Goal: Use online tool/utility

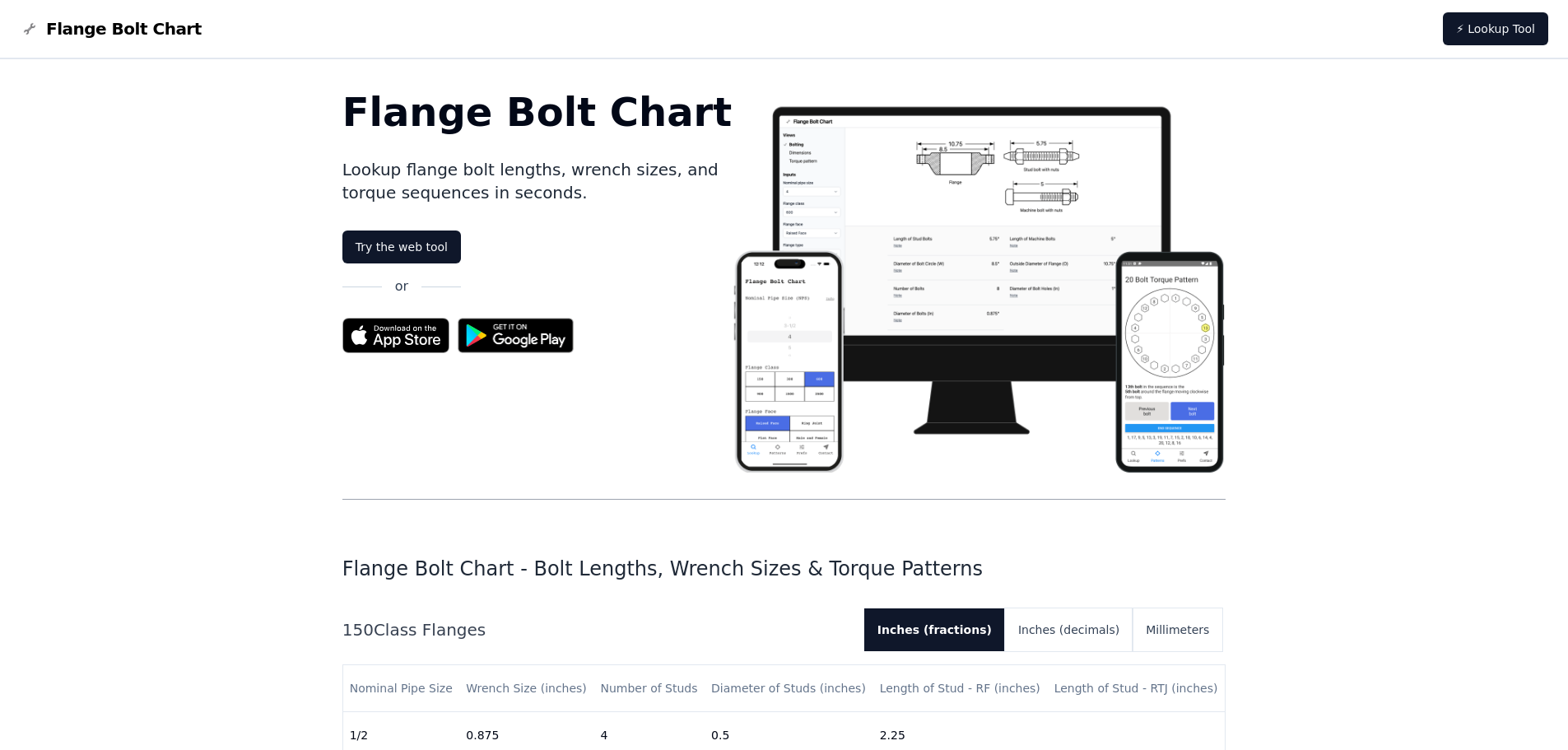
click at [440, 250] on link "Try the web tool" at bounding box center [401, 247] width 119 height 33
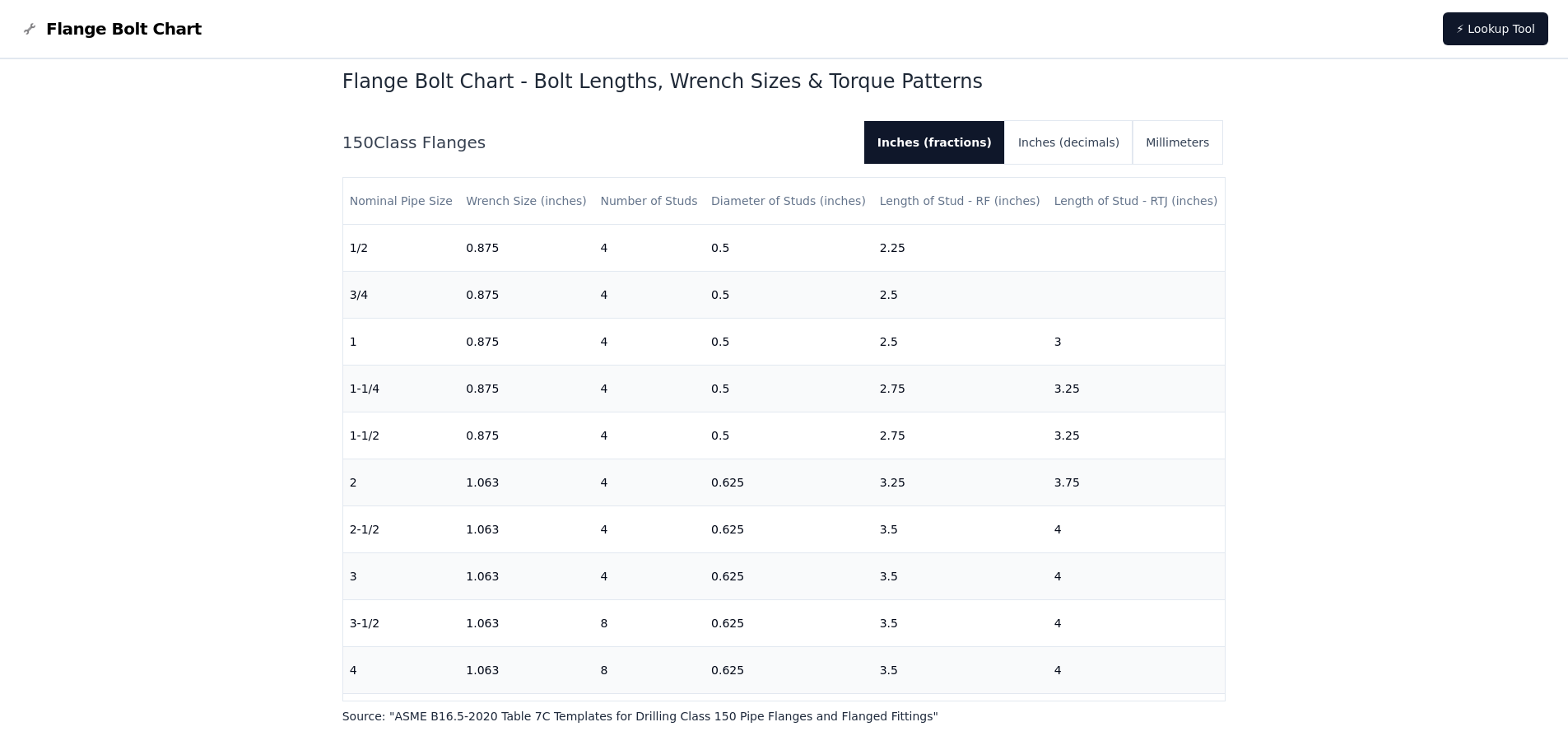
scroll to position [493, 0]
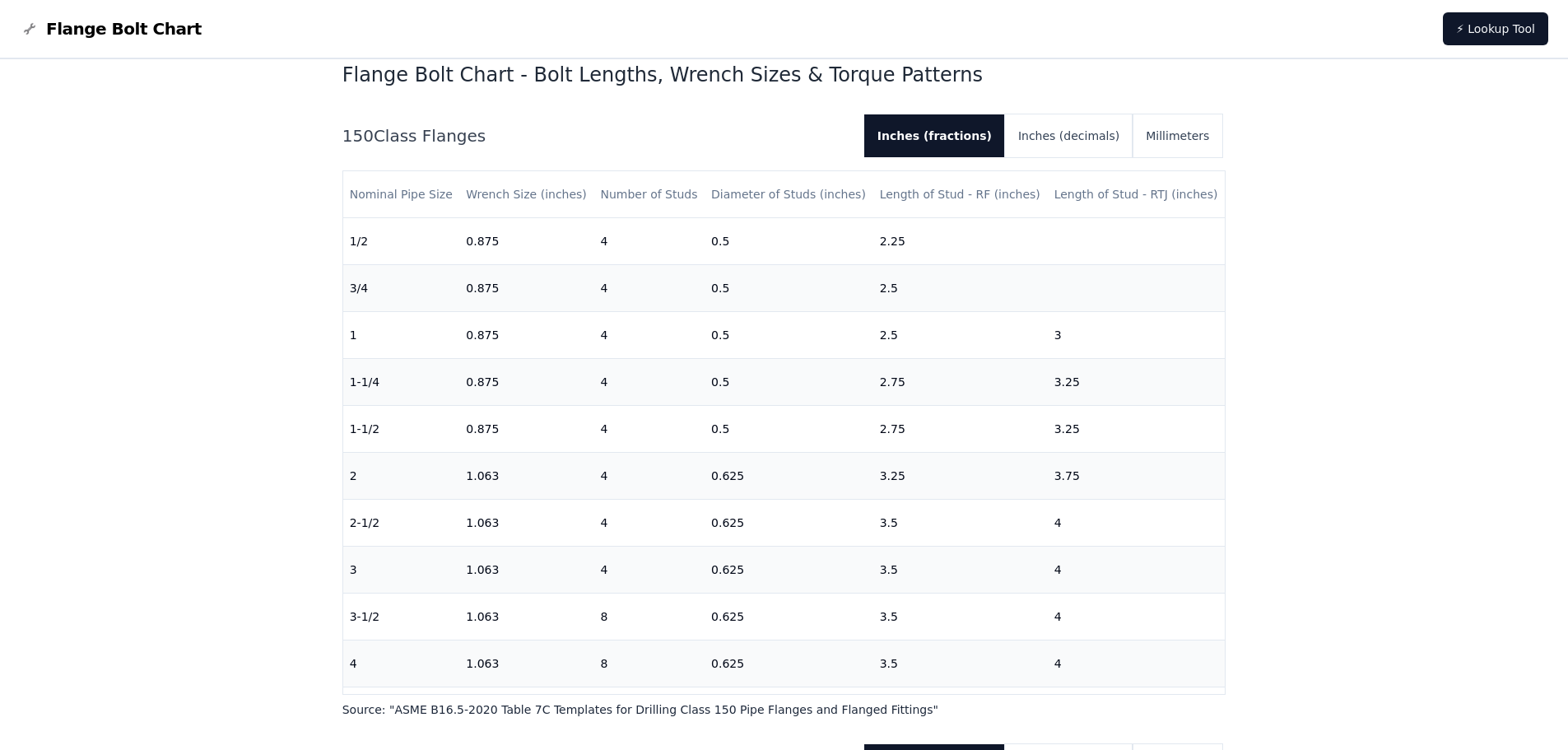
click at [1079, 135] on button "Inches (decimals)" at bounding box center [1068, 136] width 128 height 43
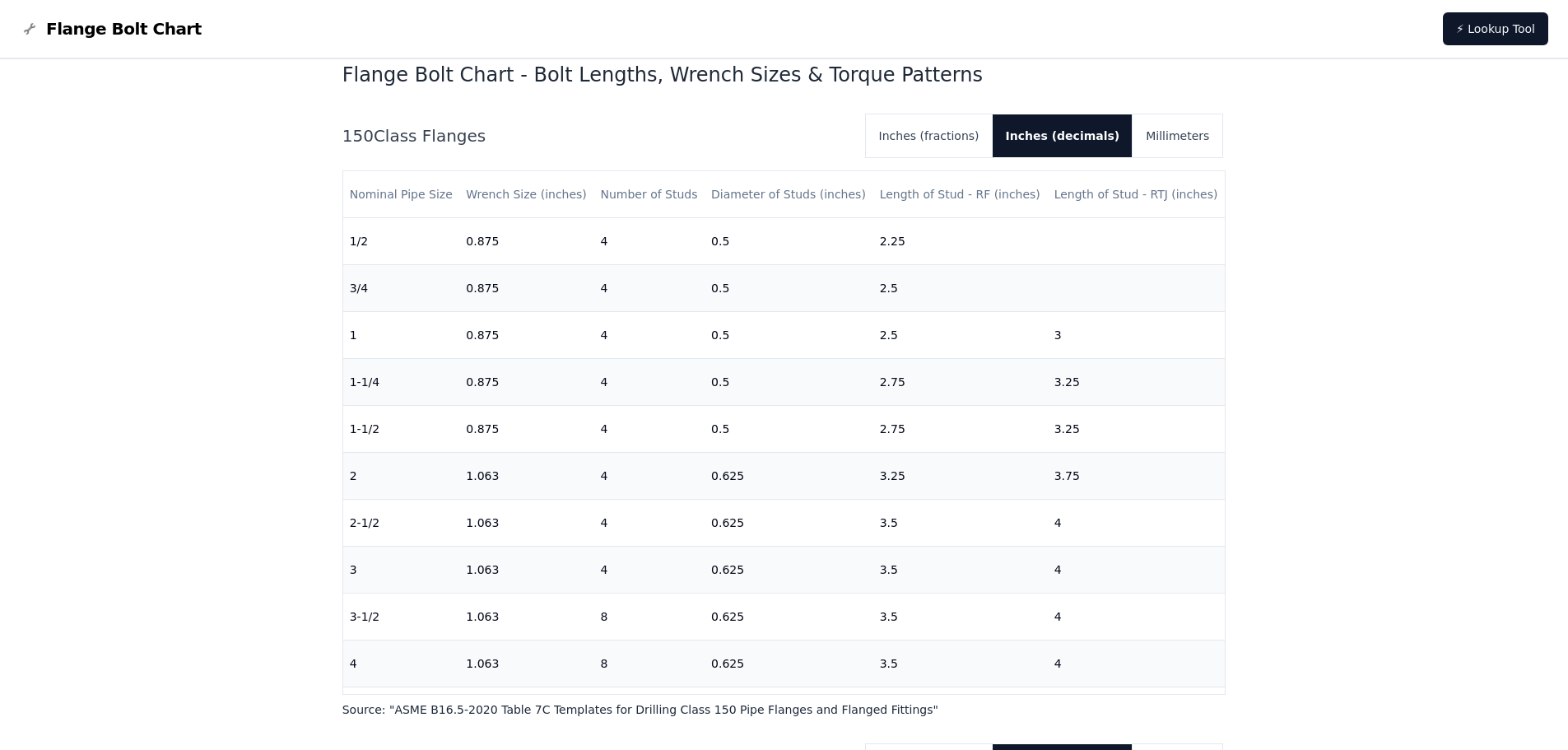
click at [977, 139] on button "Inches (fractions)" at bounding box center [930, 136] width 127 height 43
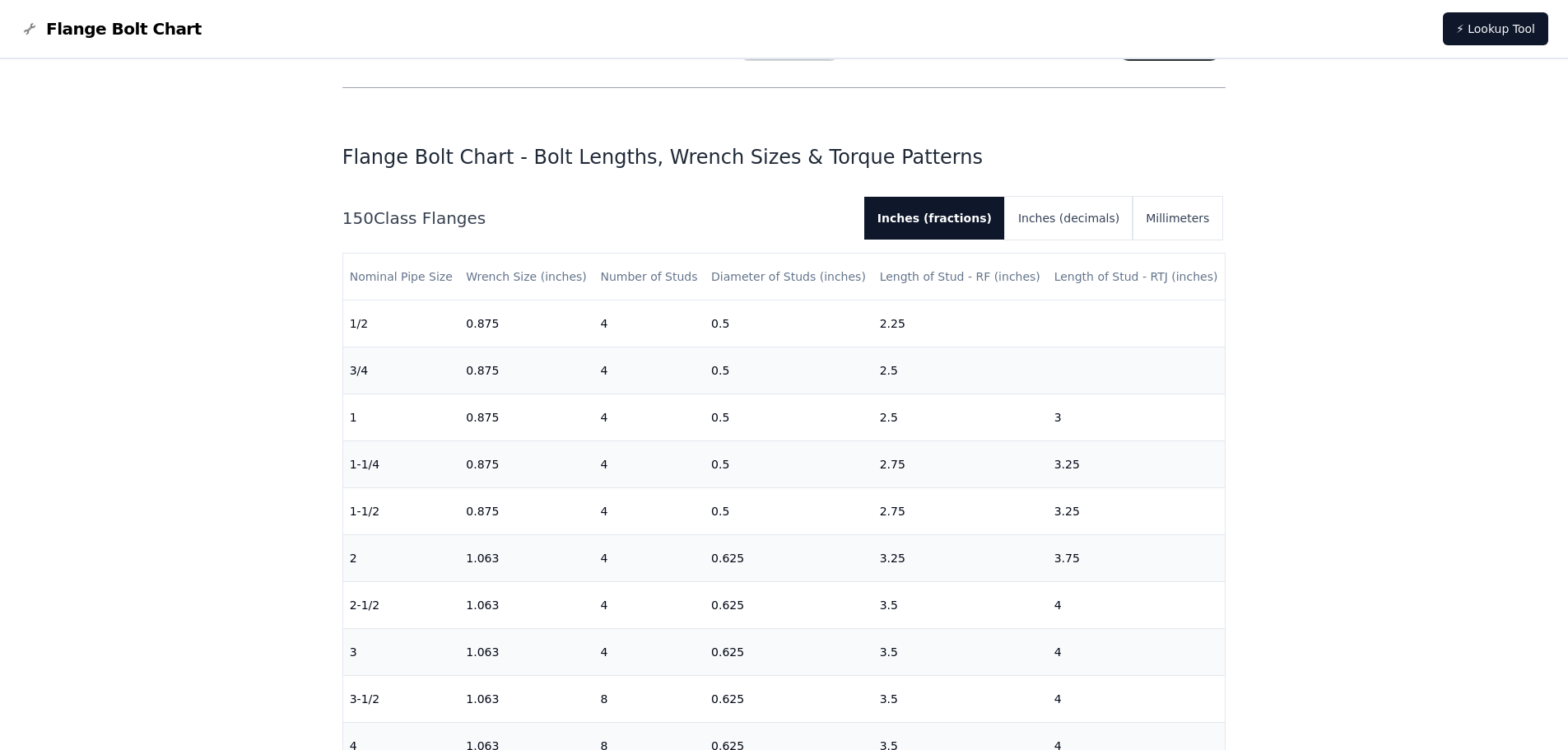
scroll to position [0, 0]
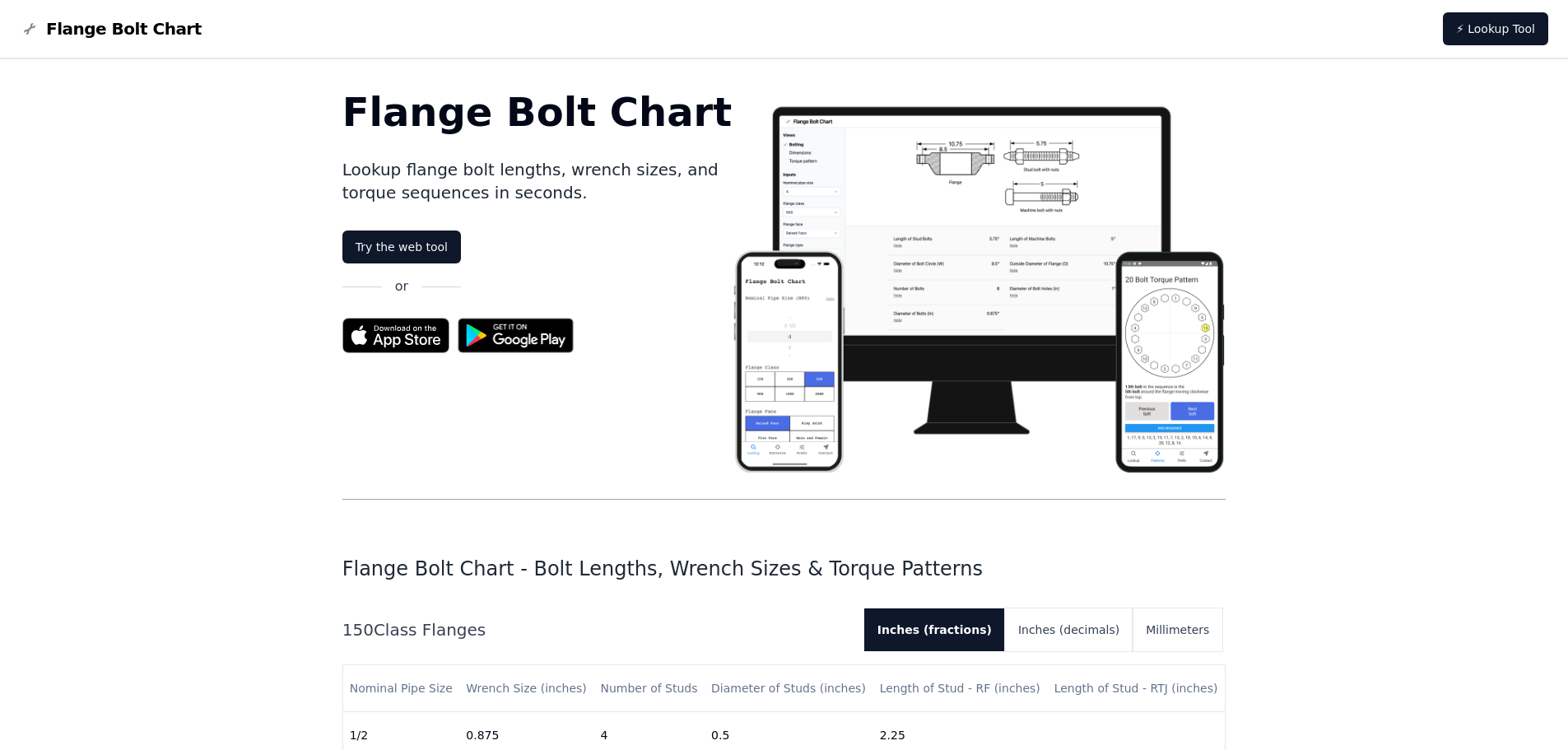
click at [417, 242] on link "Try the web tool" at bounding box center [401, 247] width 119 height 33
click at [517, 329] on img at bounding box center [516, 335] width 133 height 52
